Goal: Task Accomplishment & Management: Use online tool/utility

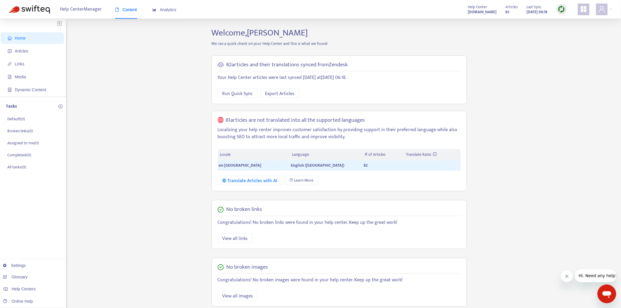
click at [156, 224] on div "Home Articles Links Media Dynamic Content Tasks Default ( 0 ) Broken links ( 0 …" at bounding box center [311, 200] width 604 height 344
click at [43, 50] on span "Articles" at bounding box center [34, 51] width 52 height 12
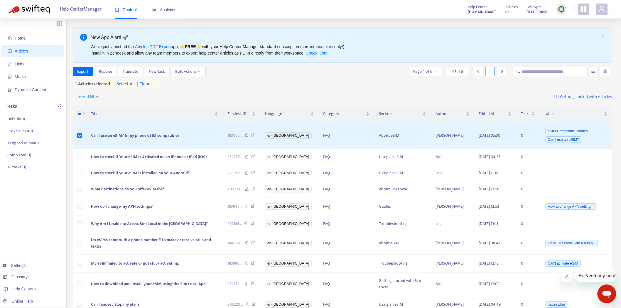
click at [194, 70] on span "Bulk Actions" at bounding box center [188, 71] width 25 height 6
click at [204, 158] on span "Delete from Zendesk" at bounding box center [193, 158] width 36 height 7
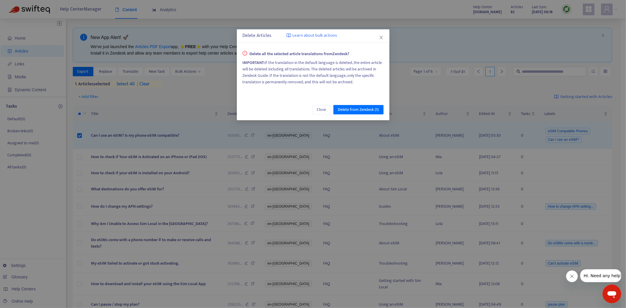
click at [437, 97] on div "Delete Articles Learn about bulk actions Delete all the selected article transl…" at bounding box center [313, 154] width 626 height 308
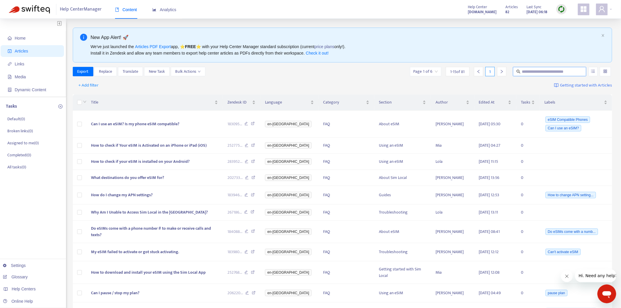
click at [556, 70] on input "text" at bounding box center [550, 71] width 56 height 6
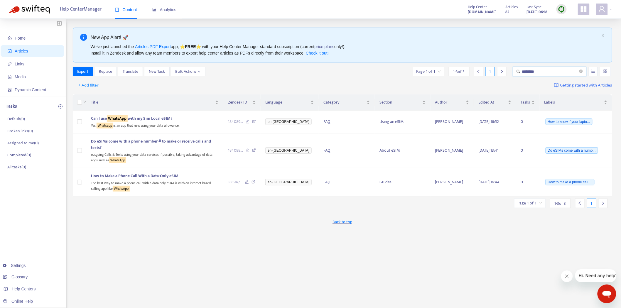
click at [548, 74] on input "********" at bounding box center [550, 71] width 56 height 6
type input "******"
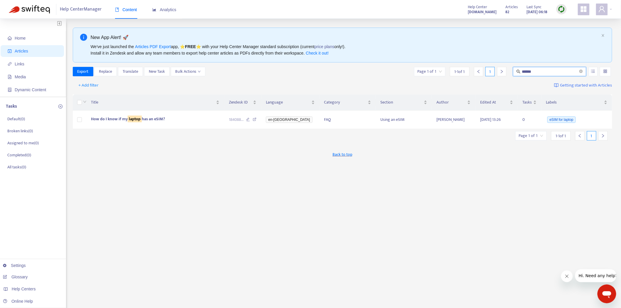
click at [217, 211] on div "New App Alert! 🚀 We've just launched the Articles PDF Export app, ⭐ FREE ⭐️ wit…" at bounding box center [343, 200] width 540 height 344
click at [151, 118] on span "How do I know if my laptop has an eSIM?" at bounding box center [128, 119] width 74 height 7
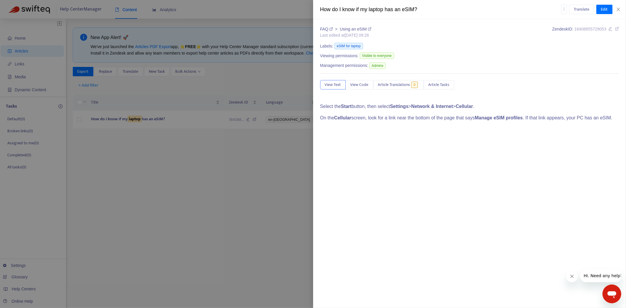
click at [243, 180] on div at bounding box center [313, 154] width 626 height 308
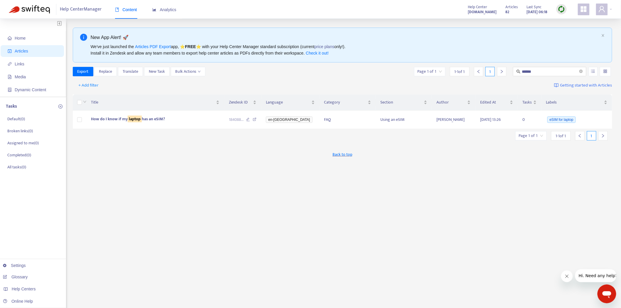
click at [43, 52] on span "Articles" at bounding box center [34, 51] width 52 height 12
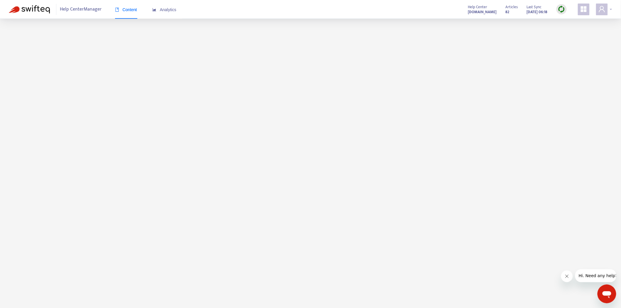
click at [602, 13] on span at bounding box center [602, 10] width 12 height 12
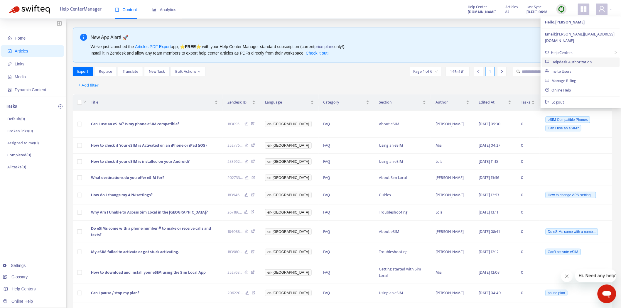
click at [583, 59] on link "Helpdesk Authorization" at bounding box center [569, 62] width 47 height 7
